Goal: Information Seeking & Learning: Check status

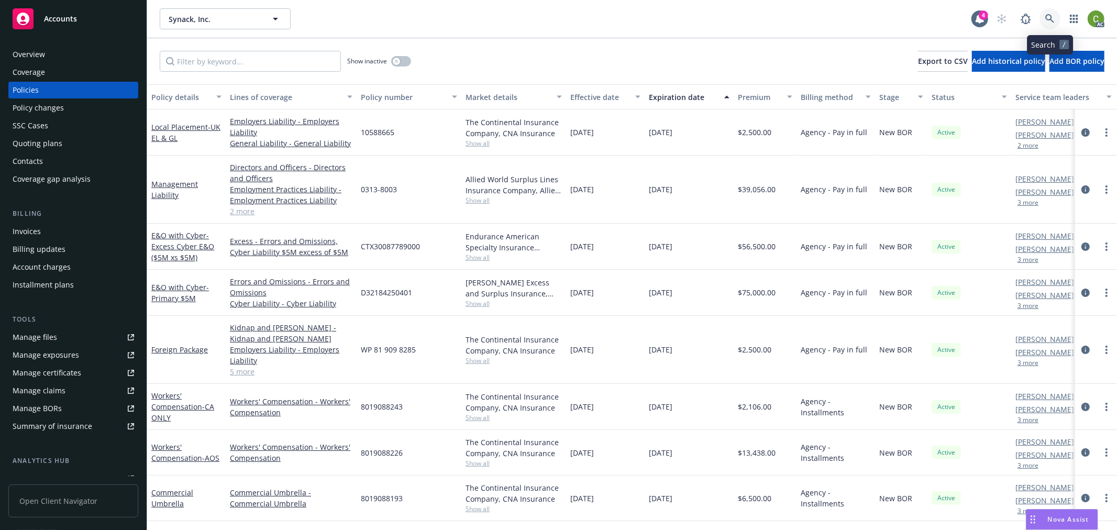
click at [1053, 18] on icon at bounding box center [1050, 18] width 9 height 9
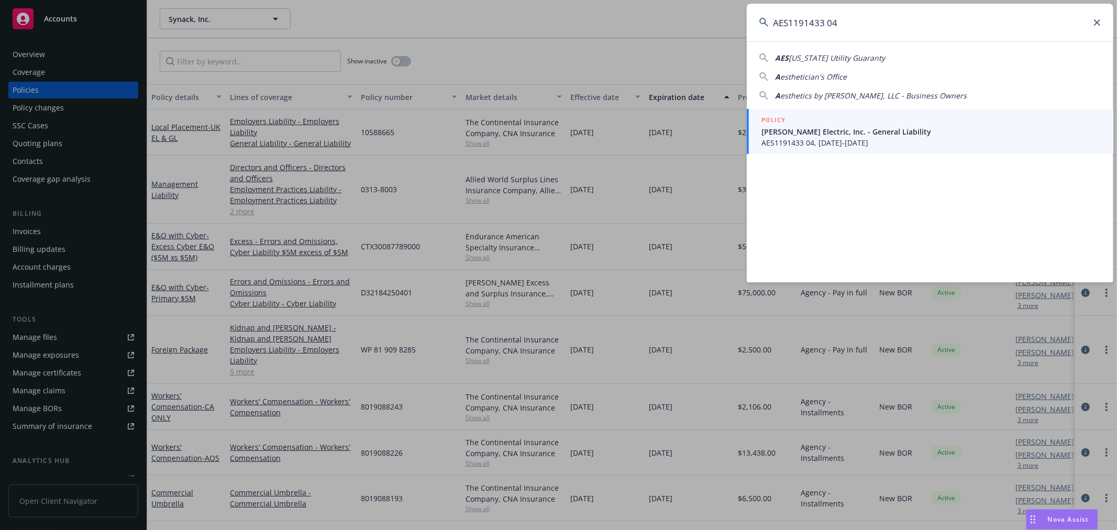
type input "AES1191433 04"
drag, startPoint x: 895, startPoint y: 129, endPoint x: 836, endPoint y: 174, distance: 73.7
click at [894, 129] on span "RBT Electric, Inc. - General Liability" at bounding box center [931, 131] width 339 height 11
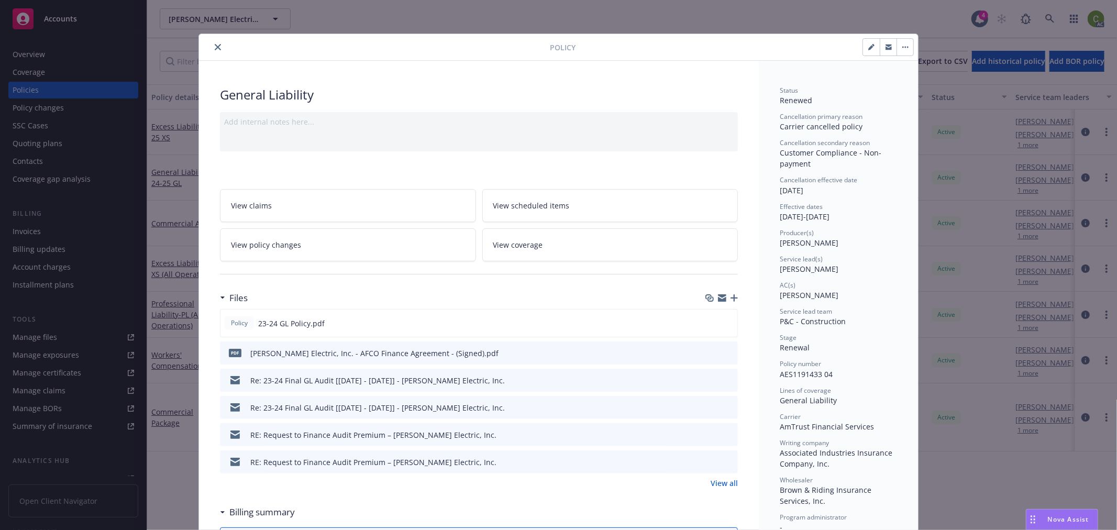
drag, startPoint x: 300, startPoint y: 247, endPoint x: 501, endPoint y: 247, distance: 201.2
click at [300, 246] on link "View policy changes" at bounding box center [348, 244] width 256 height 33
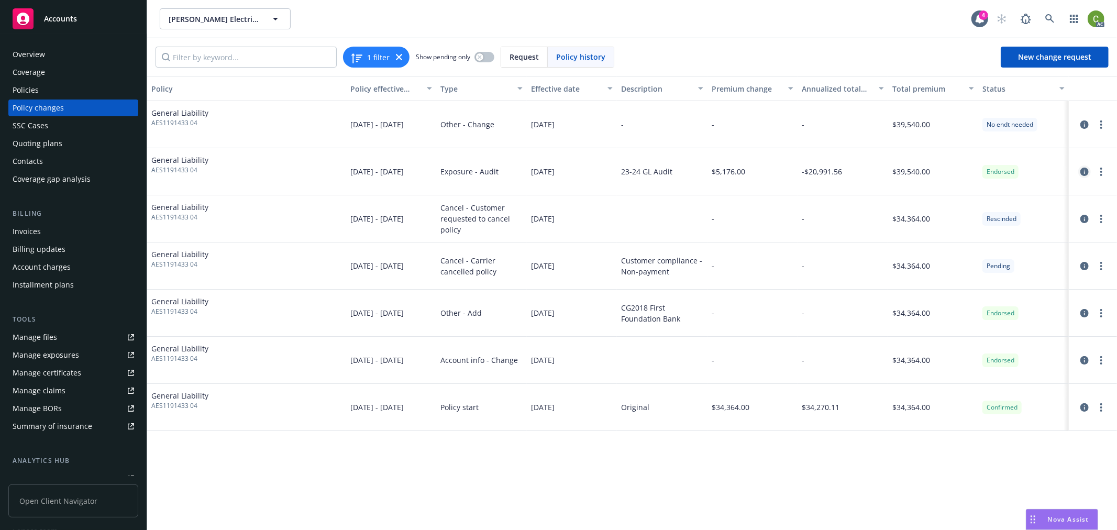
click at [1082, 171] on icon "circleInformation" at bounding box center [1085, 172] width 8 height 8
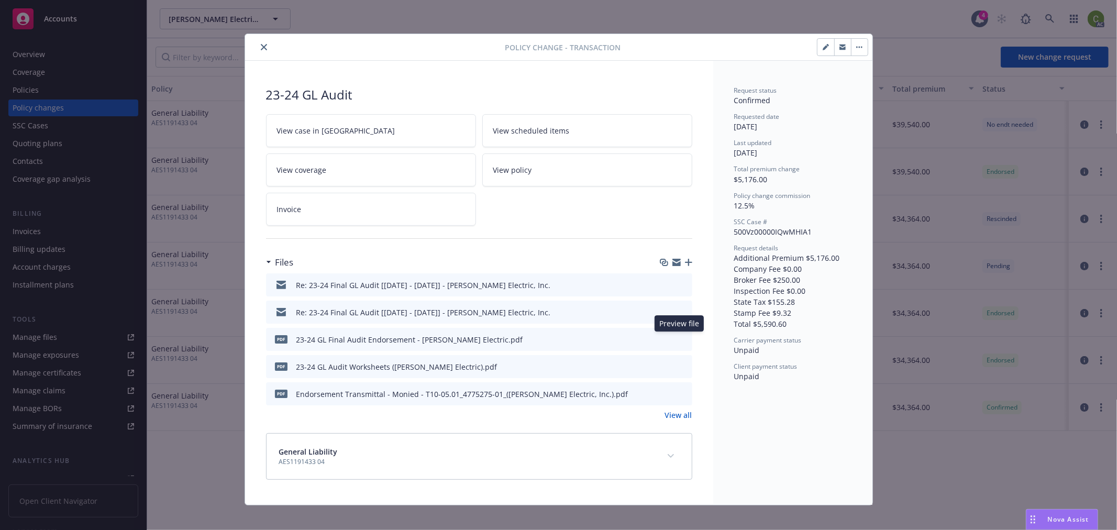
click at [682, 339] on icon "preview file" at bounding box center [682, 338] width 9 height 7
click at [679, 367] on icon "preview file" at bounding box center [682, 366] width 9 height 7
click at [676, 415] on link "View all" at bounding box center [678, 415] width 27 height 11
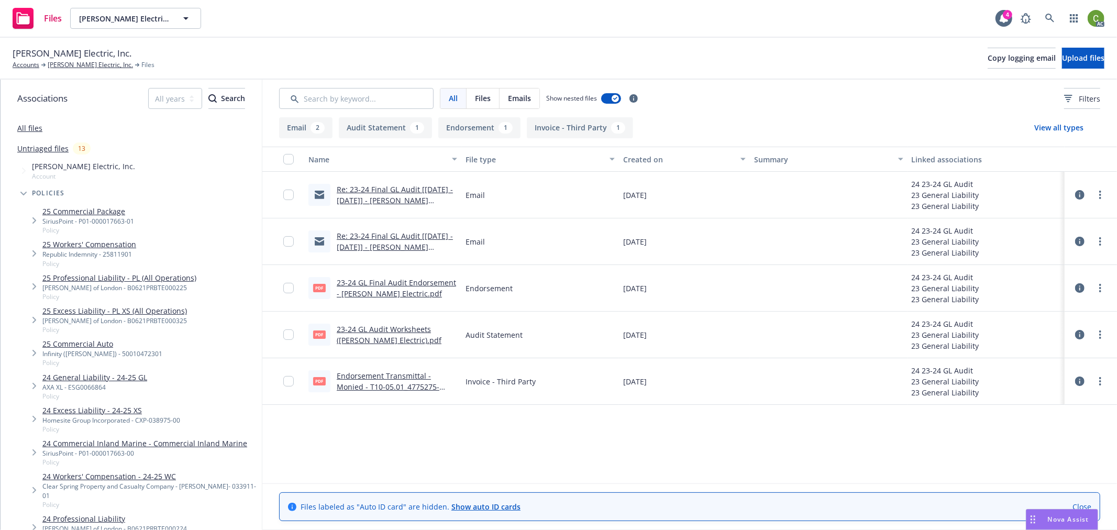
click at [406, 387] on link "Endorsement Transmittal - Monied - T10-05.01_4775275-01_([PERSON_NAME] Electric…" at bounding box center [388, 392] width 103 height 43
click at [1100, 19] on img at bounding box center [1096, 18] width 17 height 17
click at [1053, 47] on link "Log out" at bounding box center [1052, 46] width 105 height 21
